Goal: Task Accomplishment & Management: Complete application form

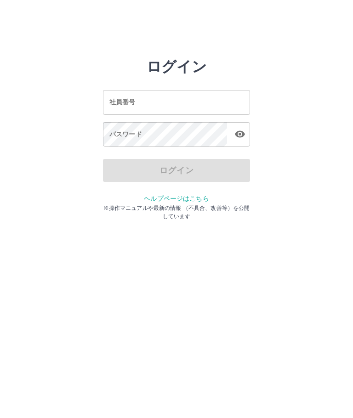
scroll to position [0, 0]
click at [161, 99] on input "社員番号" at bounding box center [176, 102] width 147 height 24
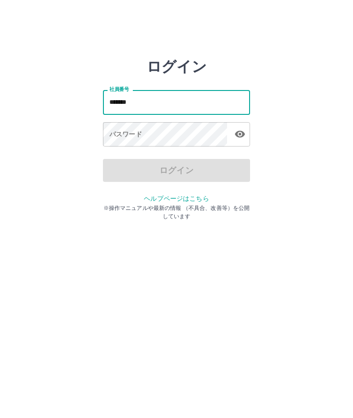
type input "*******"
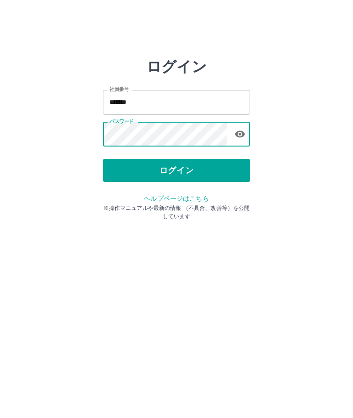
click at [248, 125] on div "パスワード" at bounding box center [176, 134] width 147 height 24
click at [248, 136] on button "button" at bounding box center [240, 134] width 18 height 18
click at [229, 164] on button "ログイン" at bounding box center [176, 170] width 147 height 23
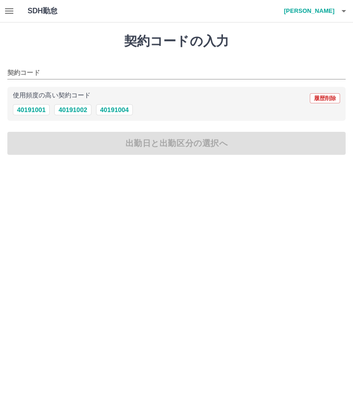
click at [128, 108] on button "40191004" at bounding box center [114, 109] width 37 height 11
type input "********"
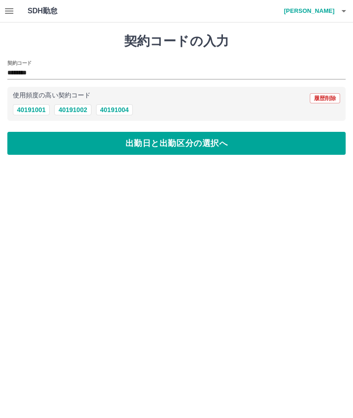
click at [227, 154] on button "出勤日と出勤区分の選択へ" at bounding box center [176, 143] width 338 height 23
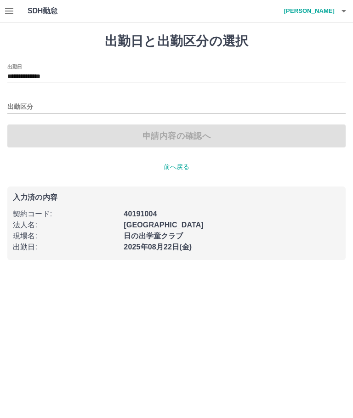
click at [34, 97] on div "出勤区分" at bounding box center [176, 103] width 338 height 19
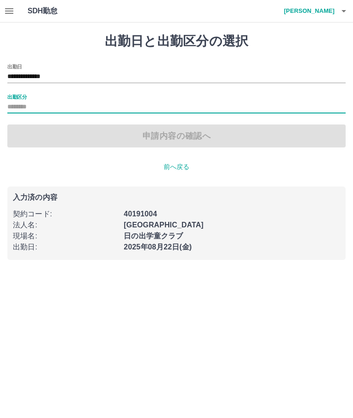
click at [26, 98] on label "出勤区分" at bounding box center [16, 96] width 19 height 7
click at [26, 102] on input "出勤区分" at bounding box center [176, 107] width 338 height 11
click at [22, 104] on input "出勤区分" at bounding box center [176, 107] width 338 height 11
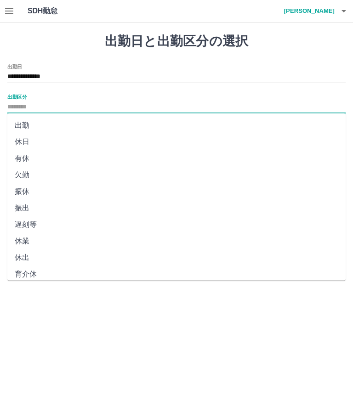
click at [30, 120] on li "出勤" at bounding box center [176, 125] width 338 height 17
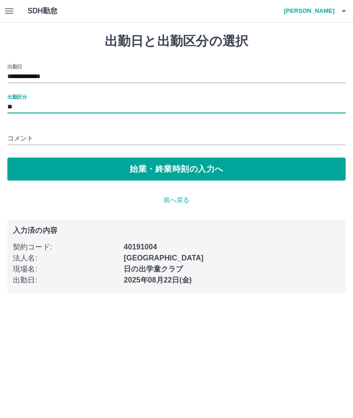
type input "**"
click at [273, 174] on button "始業・終業時刻の入力へ" at bounding box center [176, 169] width 338 height 23
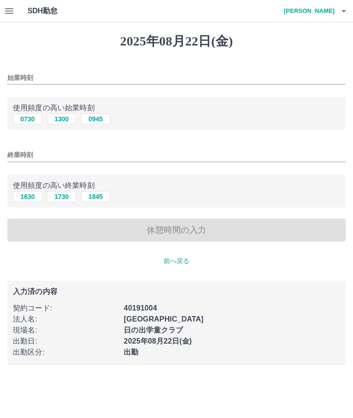
click at [62, 117] on button "1300" at bounding box center [61, 118] width 29 height 11
type input "****"
click at [49, 157] on input "終業時刻" at bounding box center [176, 154] width 338 height 13
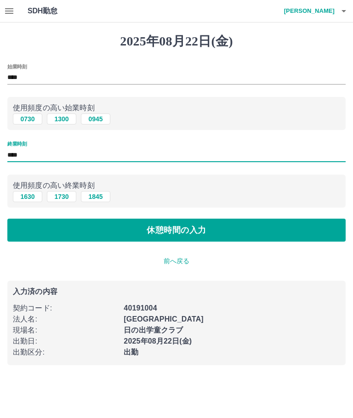
type input "****"
click at [264, 234] on button "休憩時間の入力" at bounding box center [176, 230] width 338 height 23
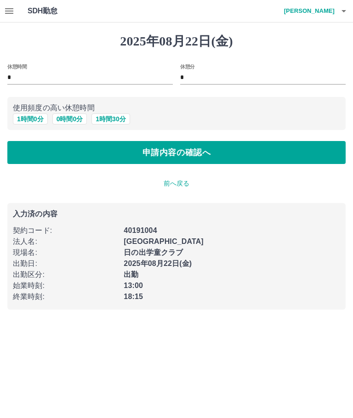
click at [75, 115] on button "0 時間 0 分" at bounding box center [69, 118] width 35 height 11
click at [232, 150] on button "申請内容の確認へ" at bounding box center [176, 152] width 338 height 23
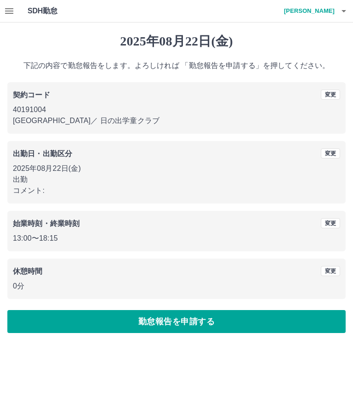
click at [268, 322] on button "勤怠報告を申請する" at bounding box center [176, 321] width 338 height 23
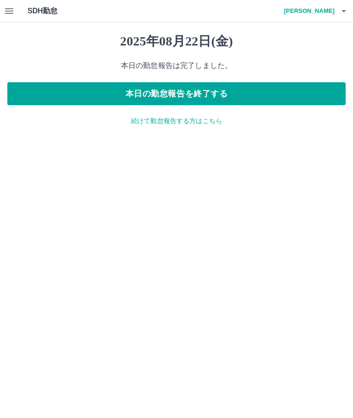
click at [249, 102] on button "本日の勤怠報告を終了する" at bounding box center [176, 93] width 338 height 23
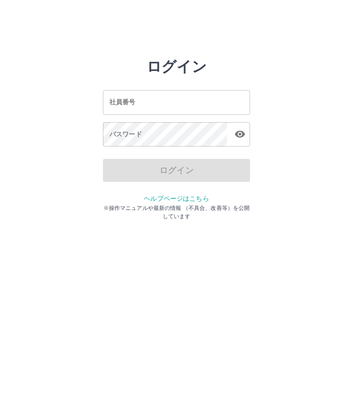
scroll to position [0, 6]
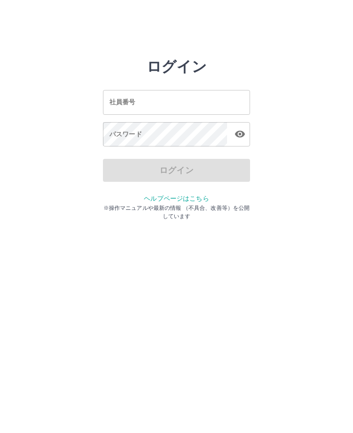
scroll to position [0, 0]
